Goal: Communication & Community: Connect with others

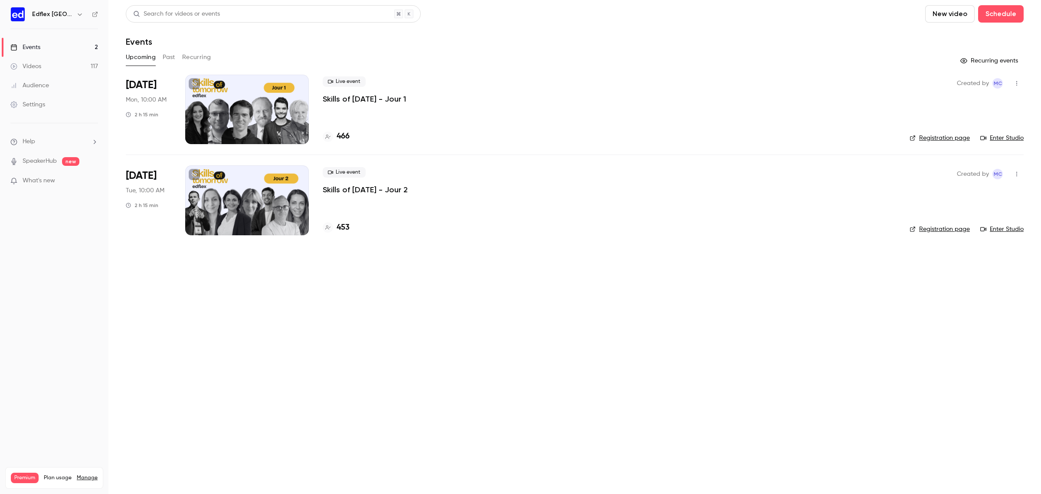
click at [286, 133] on div at bounding box center [247, 109] width 124 height 69
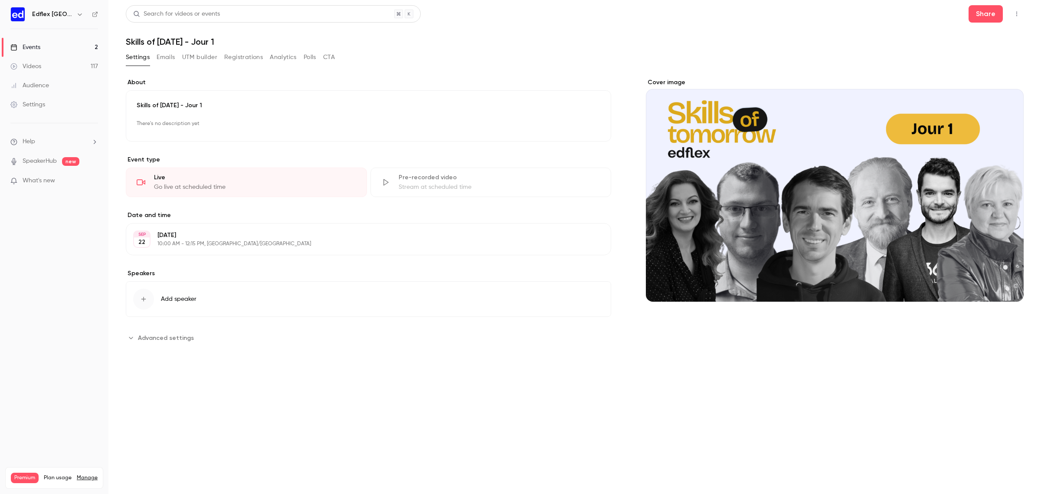
click at [1012, 12] on button "button" at bounding box center [1017, 14] width 14 height 14
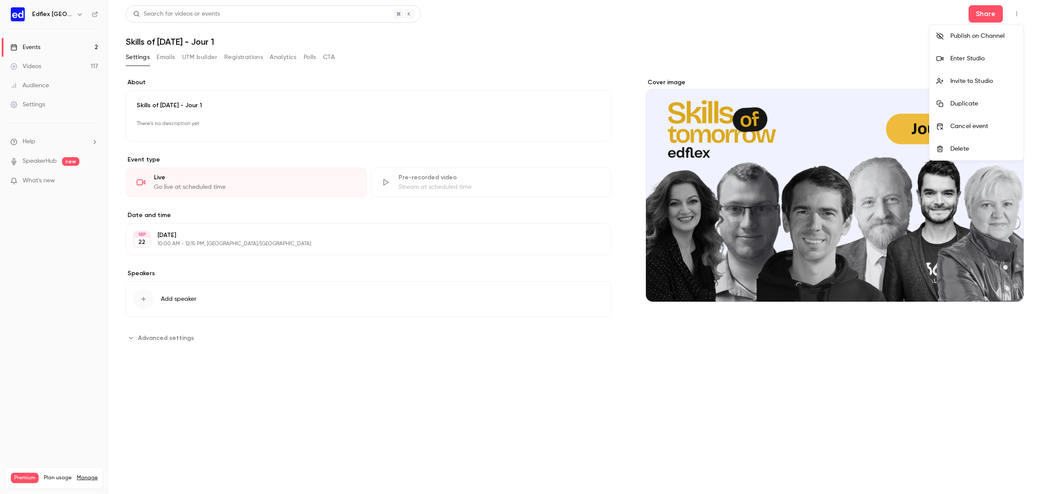
click at [954, 64] on li "Enter Studio" at bounding box center [977, 58] width 94 height 23
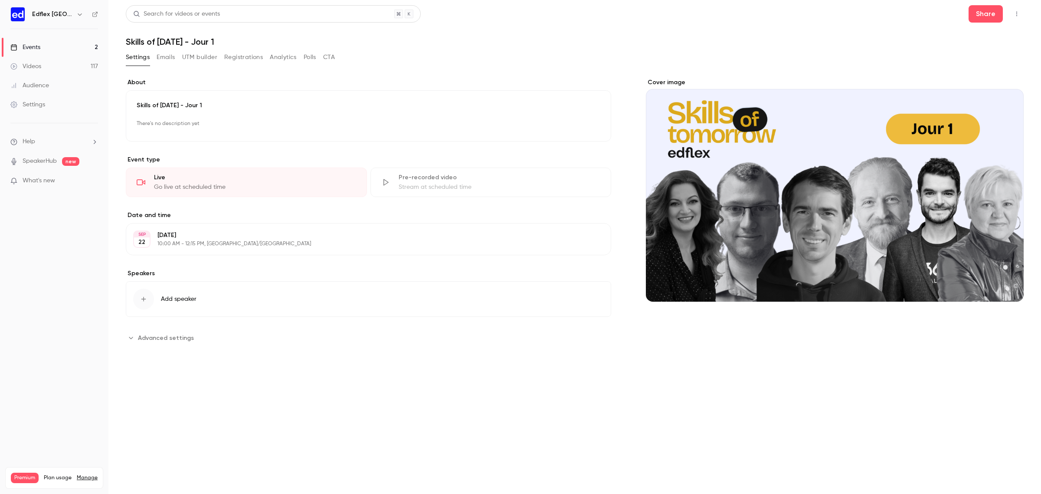
click at [1011, 17] on button "button" at bounding box center [1017, 14] width 14 height 14
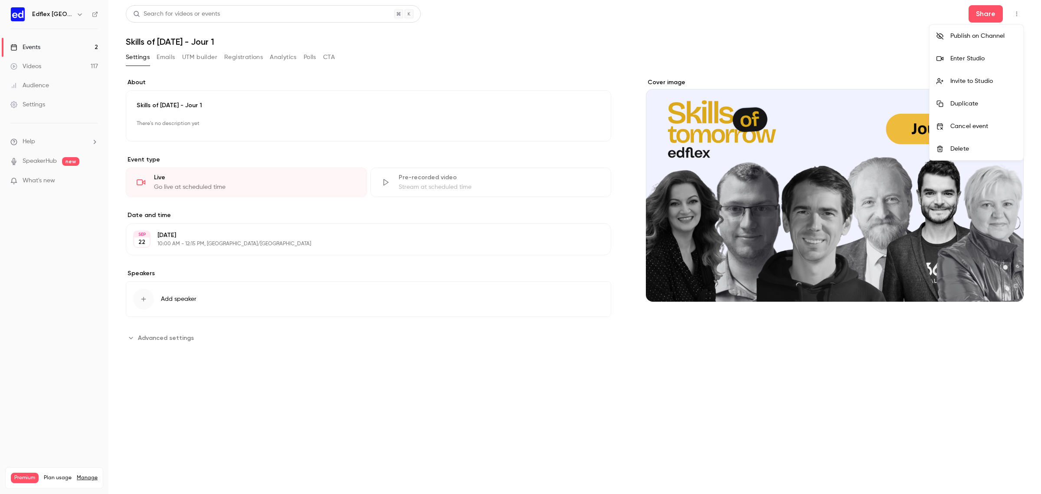
click at [981, 59] on div "Enter Studio" at bounding box center [984, 58] width 66 height 9
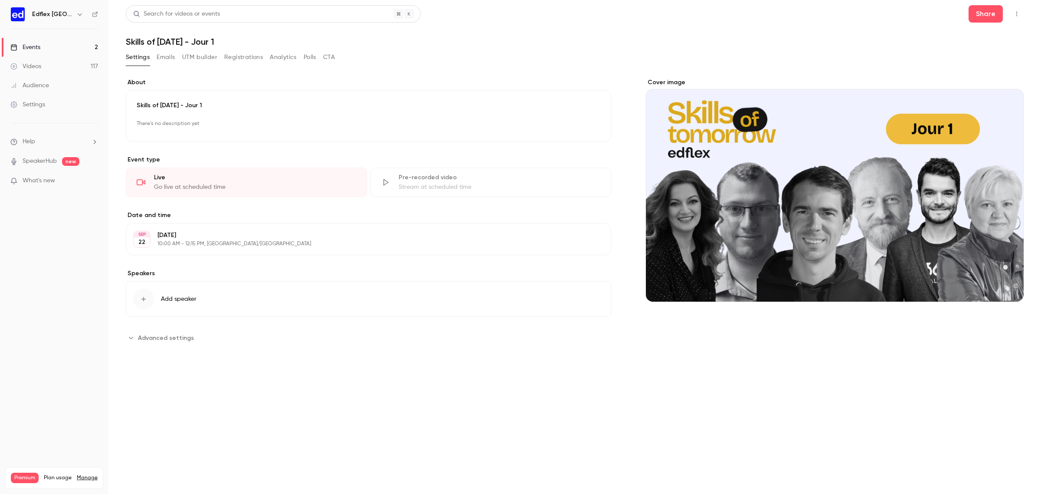
click at [1014, 15] on icon "button" at bounding box center [1016, 14] width 7 height 6
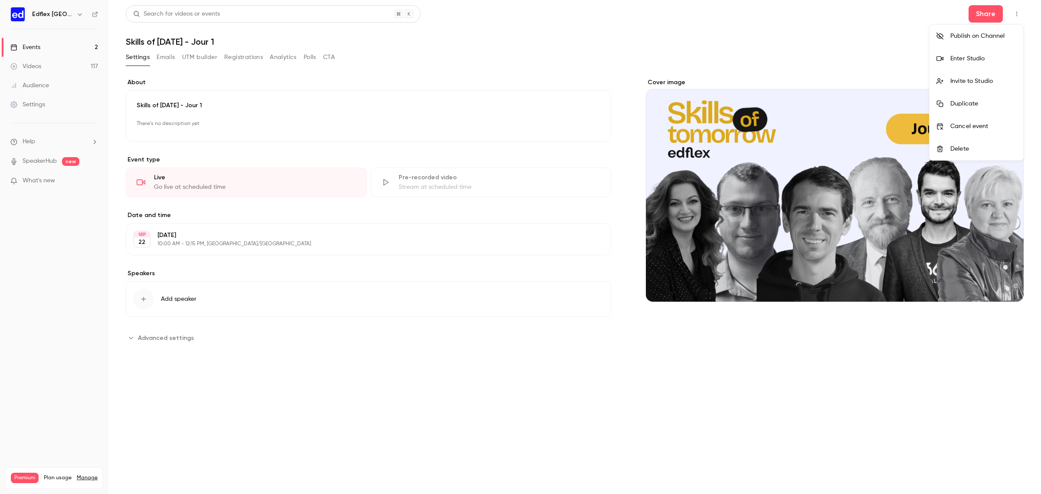
click at [990, 72] on li "Invite to Studio" at bounding box center [977, 81] width 94 height 23
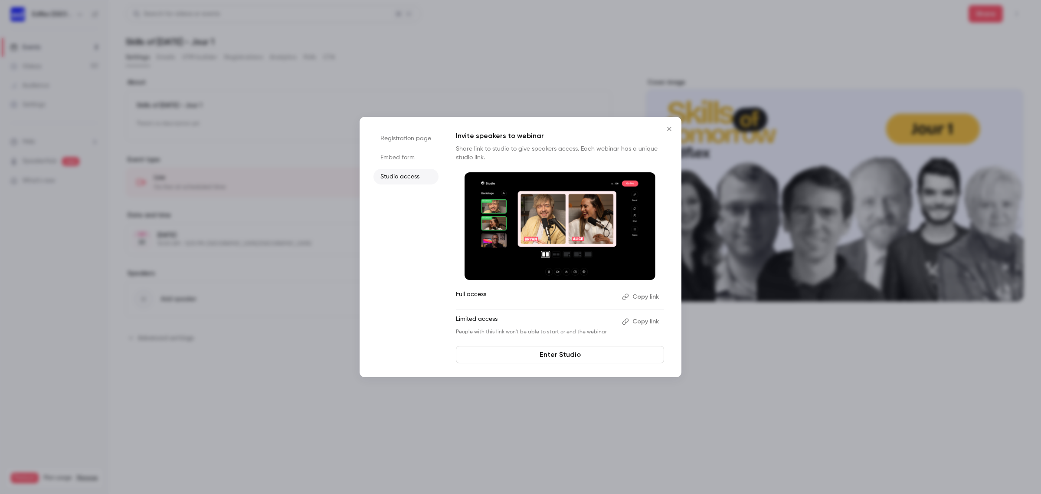
click at [653, 325] on button "Copy link" at bounding box center [642, 322] width 46 height 14
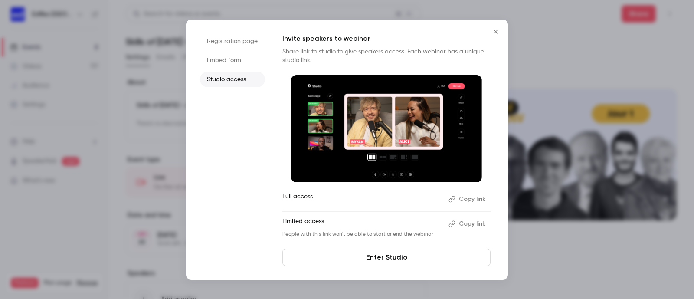
click at [495, 34] on icon "Close" at bounding box center [496, 31] width 10 height 7
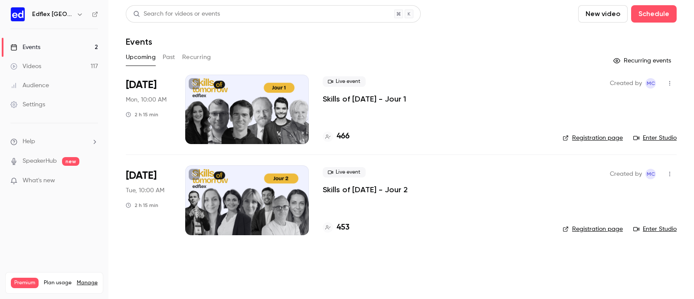
click at [265, 189] on div at bounding box center [247, 199] width 124 height 69
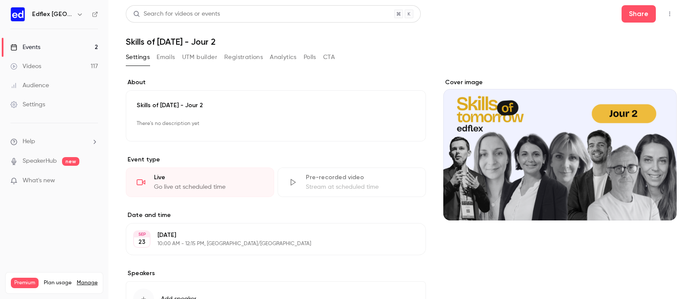
click at [666, 11] on icon "button" at bounding box center [669, 14] width 7 height 6
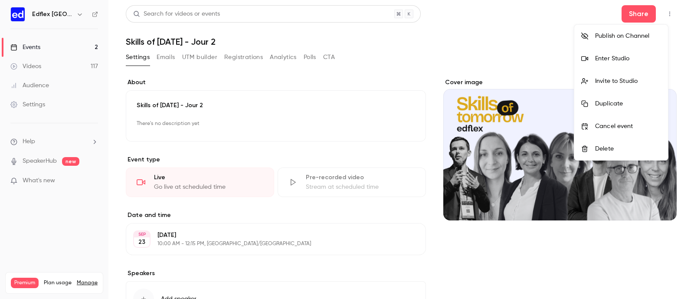
click at [597, 56] on div "Enter Studio" at bounding box center [628, 58] width 66 height 9
